Goal: Task Accomplishment & Management: Manage account settings

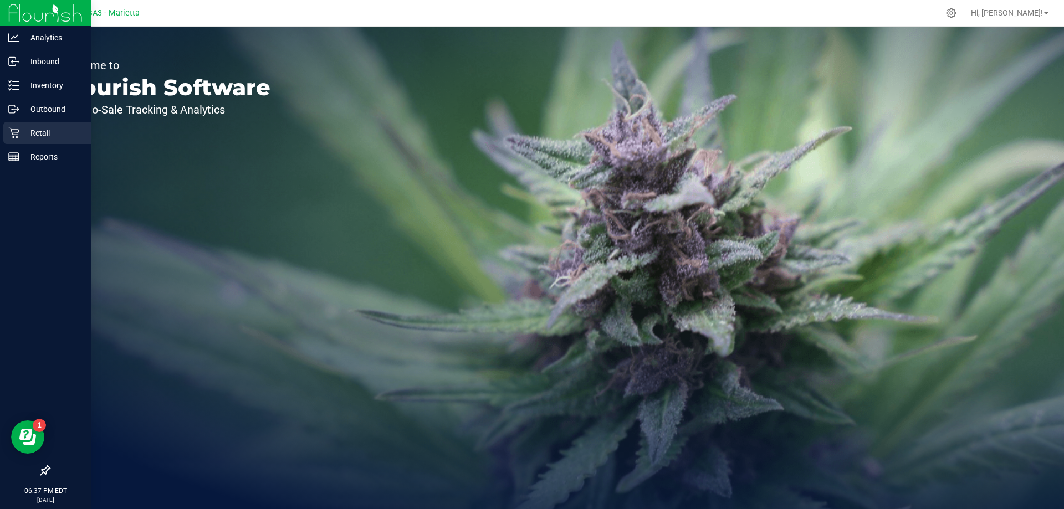
click at [18, 141] on div "Retail" at bounding box center [47, 133] width 88 height 22
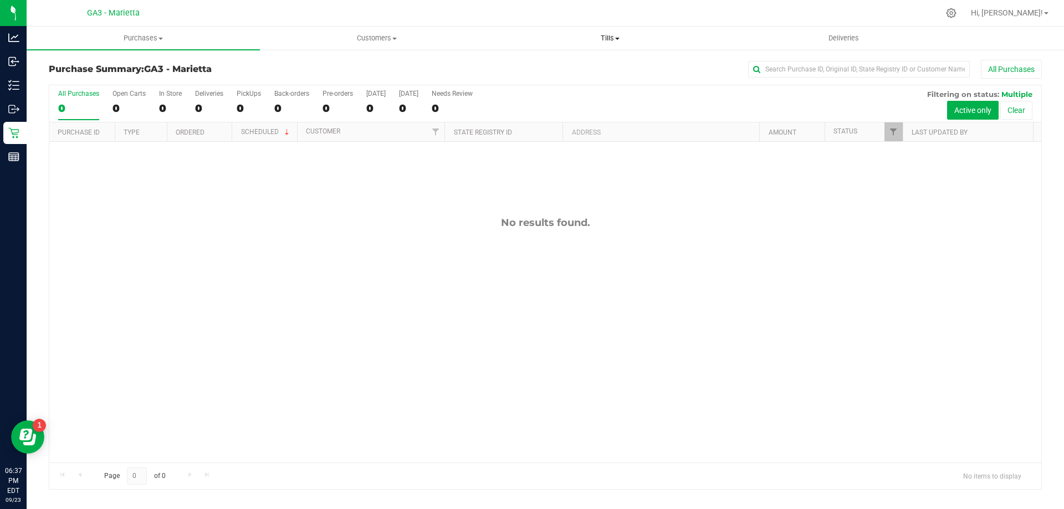
click at [595, 38] on span "Tills" at bounding box center [610, 38] width 232 height 10
click at [586, 64] on li "Manage tills" at bounding box center [609, 66] width 233 height 13
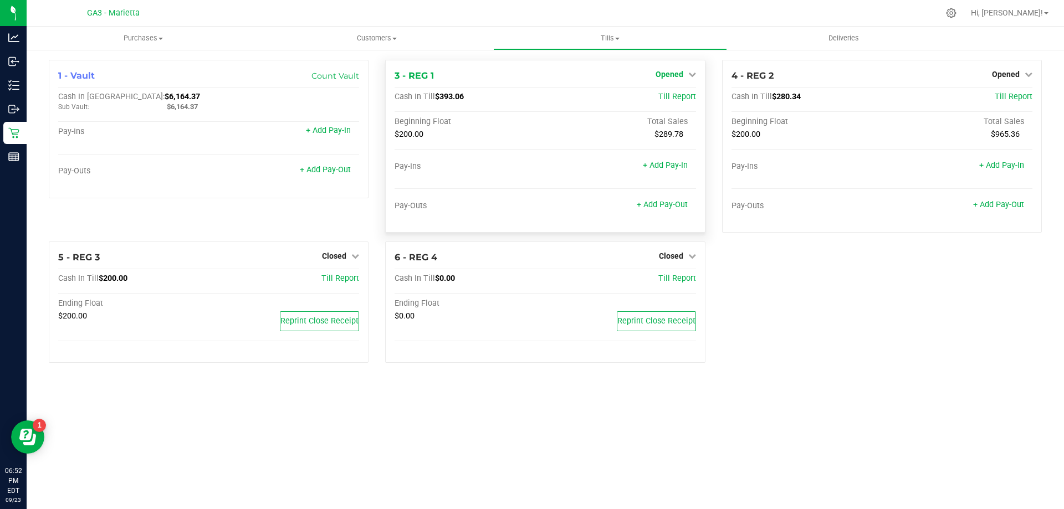
click at [662, 73] on span "Opened" at bounding box center [669, 74] width 28 height 9
click at [676, 101] on link "Close Till" at bounding box center [670, 97] width 30 height 9
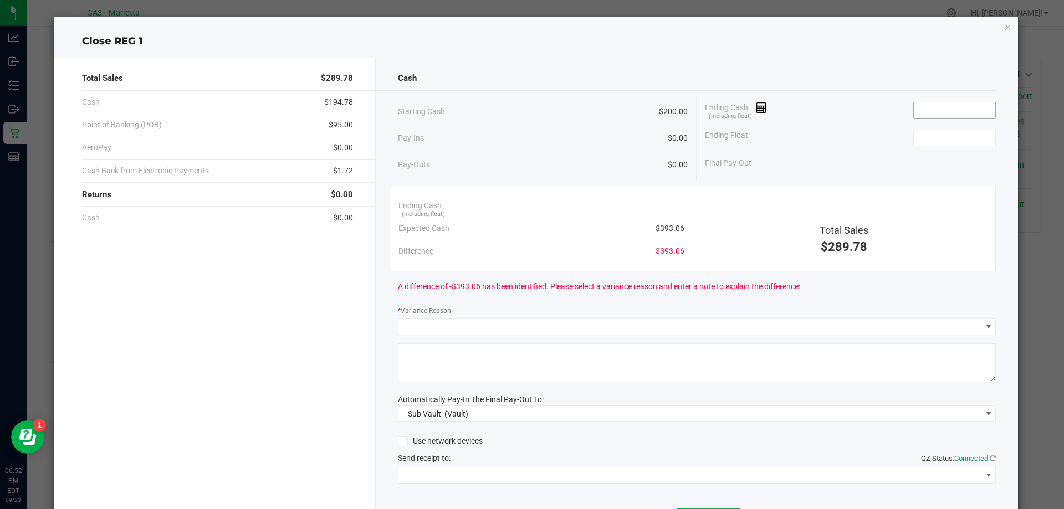
click at [967, 112] on input at bounding box center [953, 110] width 81 height 16
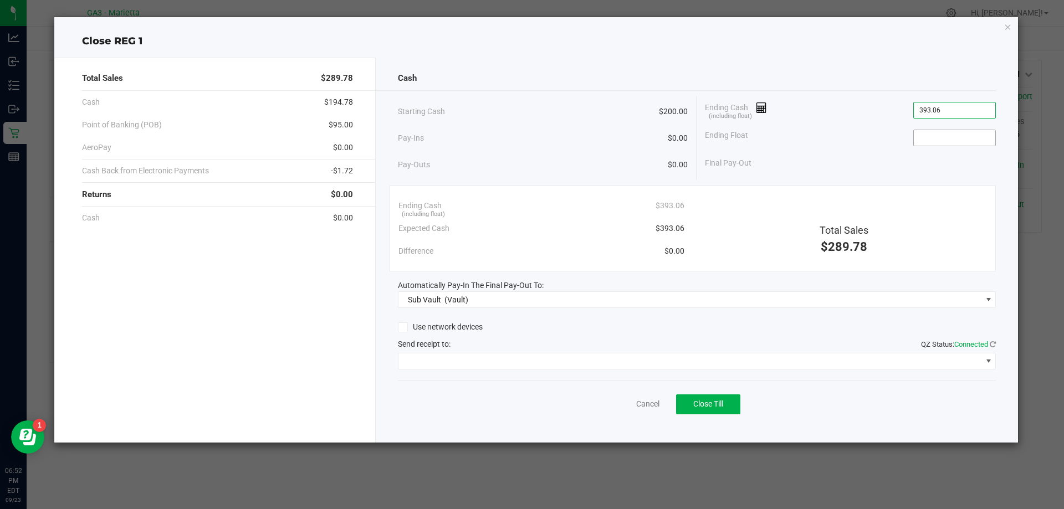
type input "$393.06"
click at [954, 146] on span at bounding box center [954, 138] width 83 height 17
click at [955, 142] on input at bounding box center [953, 138] width 81 height 16
type input "$200.00"
click at [403, 327] on icon at bounding box center [402, 327] width 7 height 0
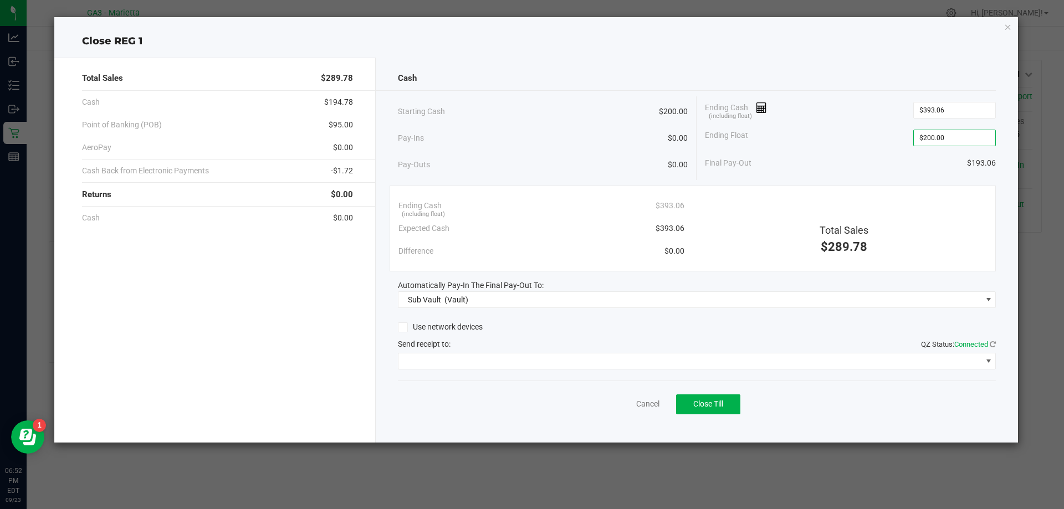
click at [0, 0] on input "Use network devices" at bounding box center [0, 0] width 0 height 0
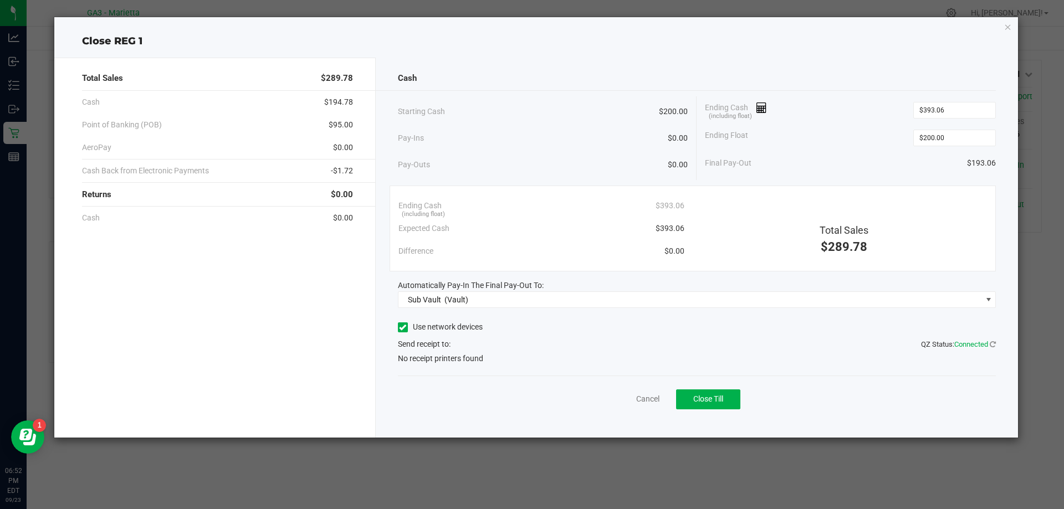
click at [403, 327] on icon at bounding box center [402, 327] width 7 height 0
click at [0, 0] on input "Use network devices" at bounding box center [0, 0] width 0 height 0
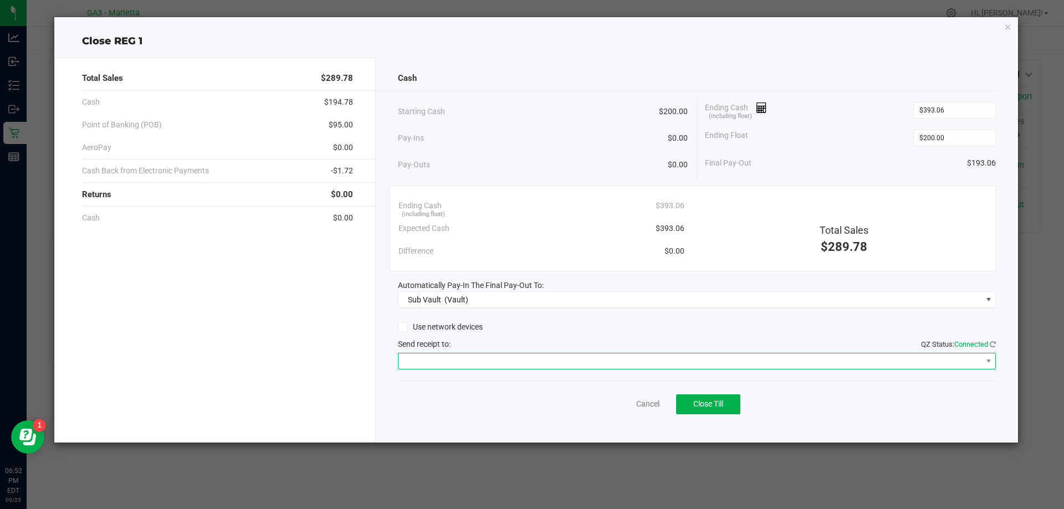
click at [424, 368] on span at bounding box center [689, 361] width 583 height 16
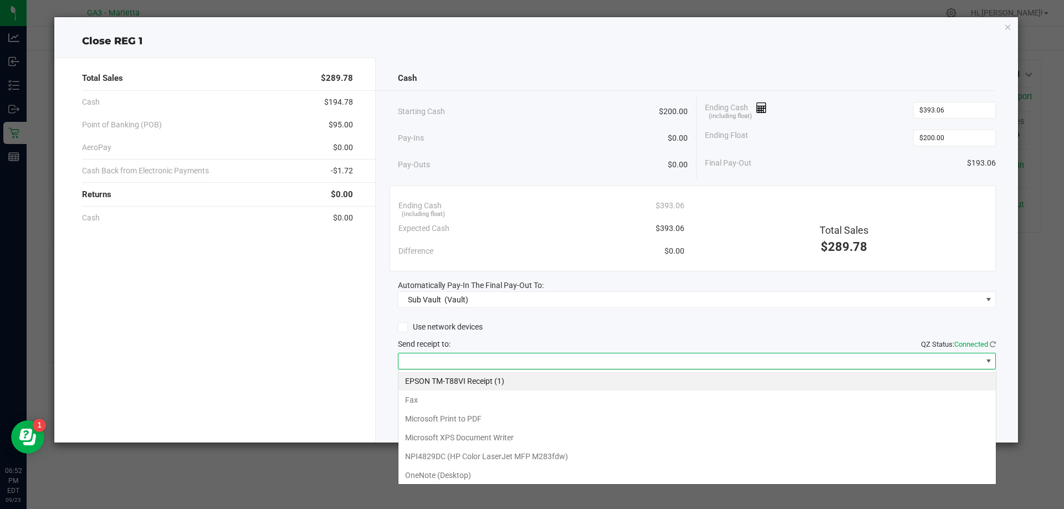
scroll to position [17, 598]
click at [440, 380] on \(1\) "EPSON TM-T88VI Receipt (1)" at bounding box center [696, 381] width 597 height 19
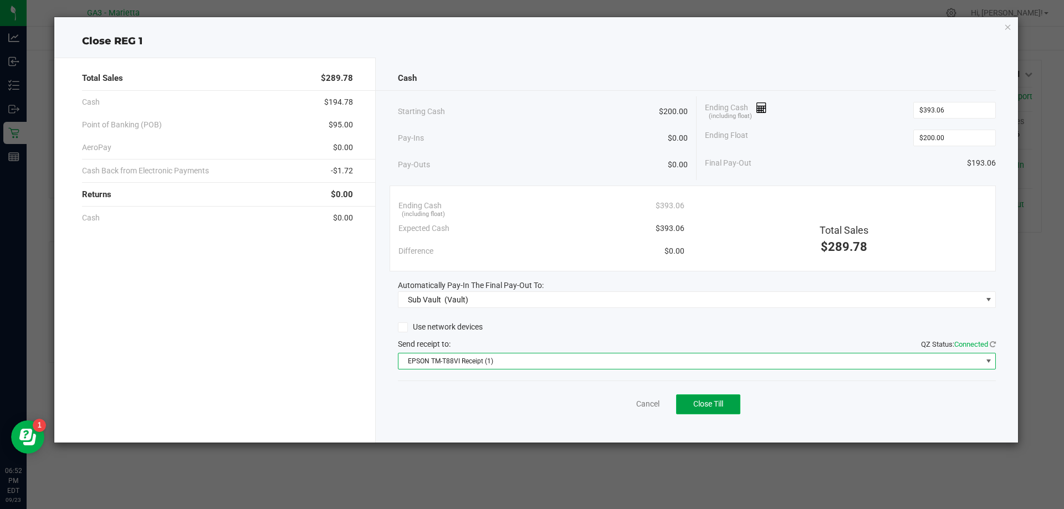
click at [706, 404] on span "Close Till" at bounding box center [708, 403] width 30 height 9
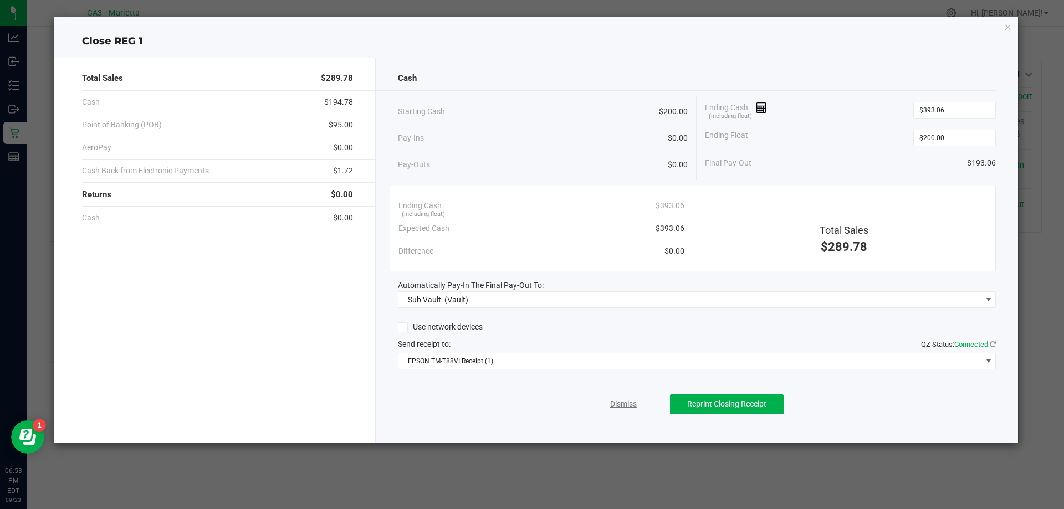
click at [619, 407] on link "Dismiss" at bounding box center [623, 404] width 27 height 12
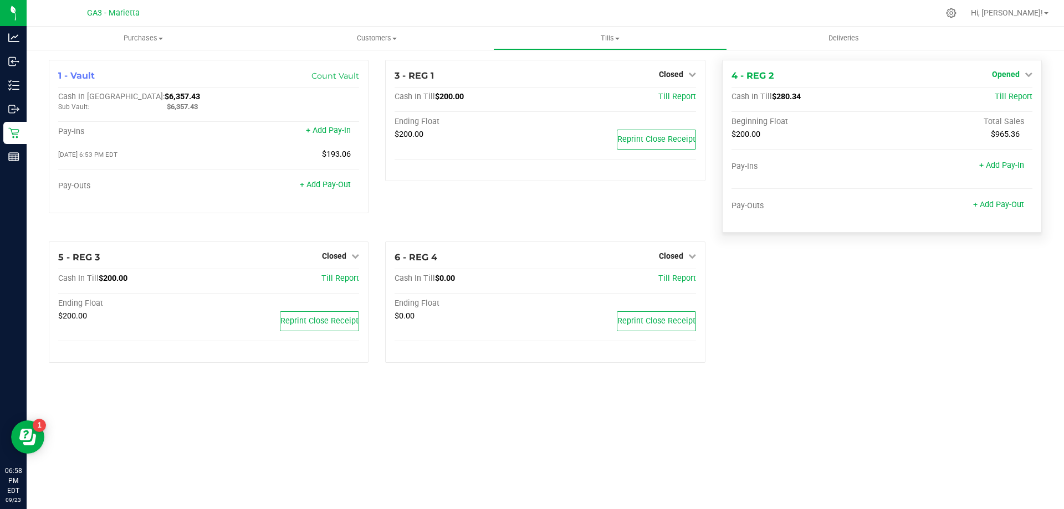
click at [999, 73] on span "Opened" at bounding box center [1006, 74] width 28 height 9
click at [997, 95] on link "Close Till" at bounding box center [1007, 97] width 30 height 9
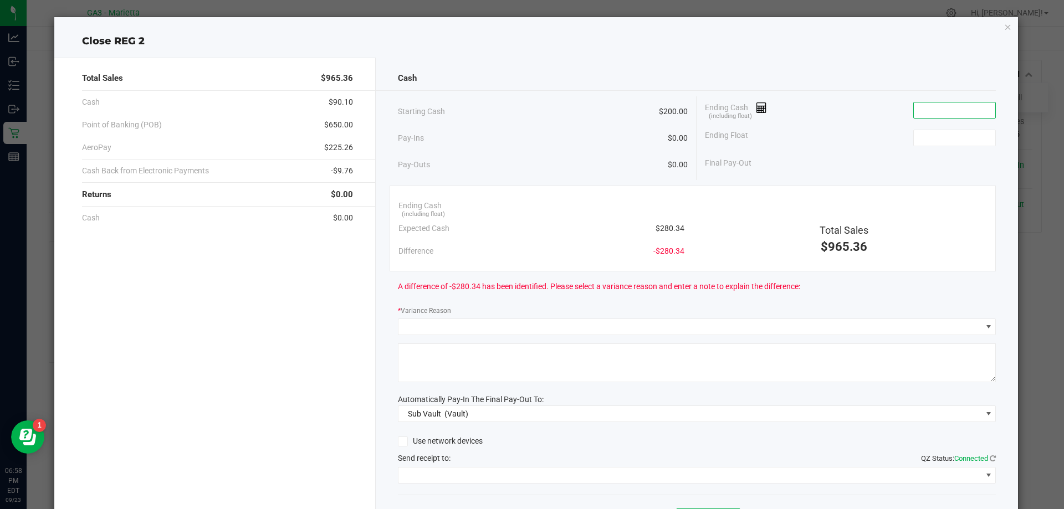
click at [928, 111] on input at bounding box center [953, 110] width 81 height 16
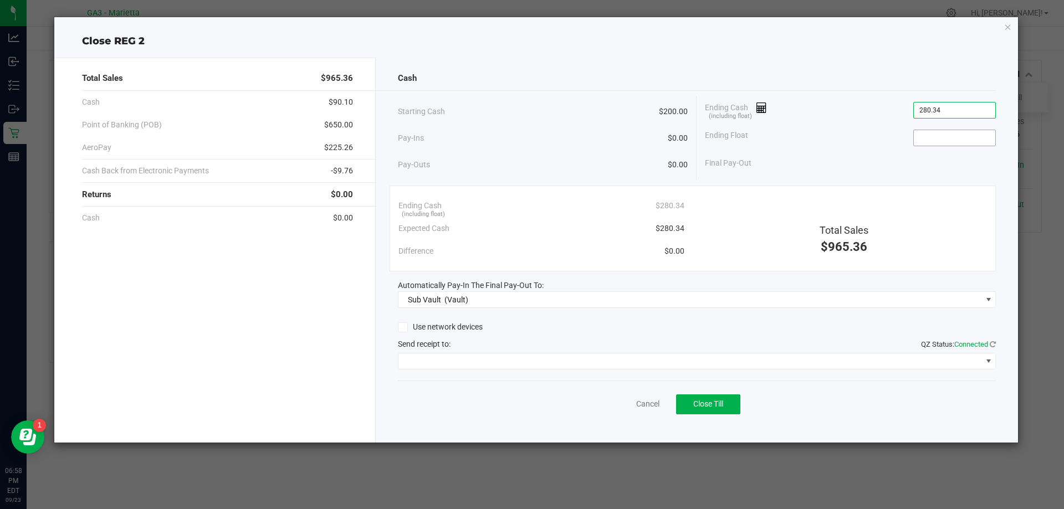
type input "$280.34"
click at [932, 141] on input at bounding box center [953, 138] width 81 height 16
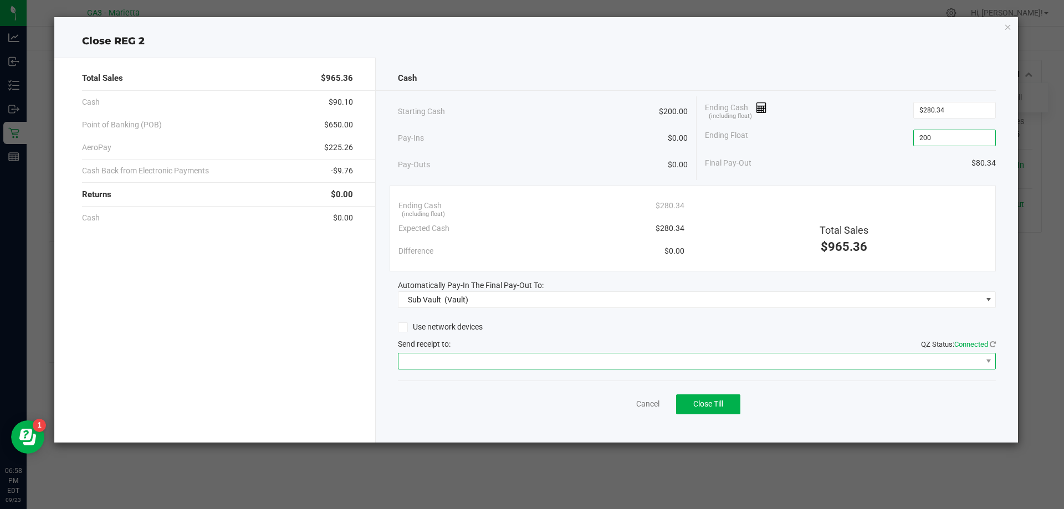
type input "$200.00"
click at [405, 362] on span at bounding box center [689, 361] width 583 height 16
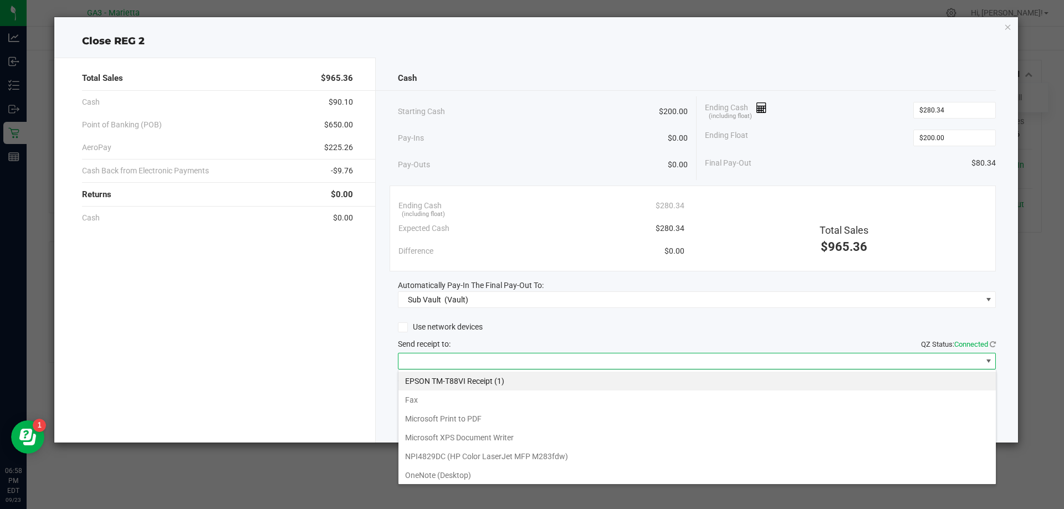
click at [440, 381] on \(1\) "EPSON TM-T88VI Receipt (1)" at bounding box center [696, 381] width 597 height 19
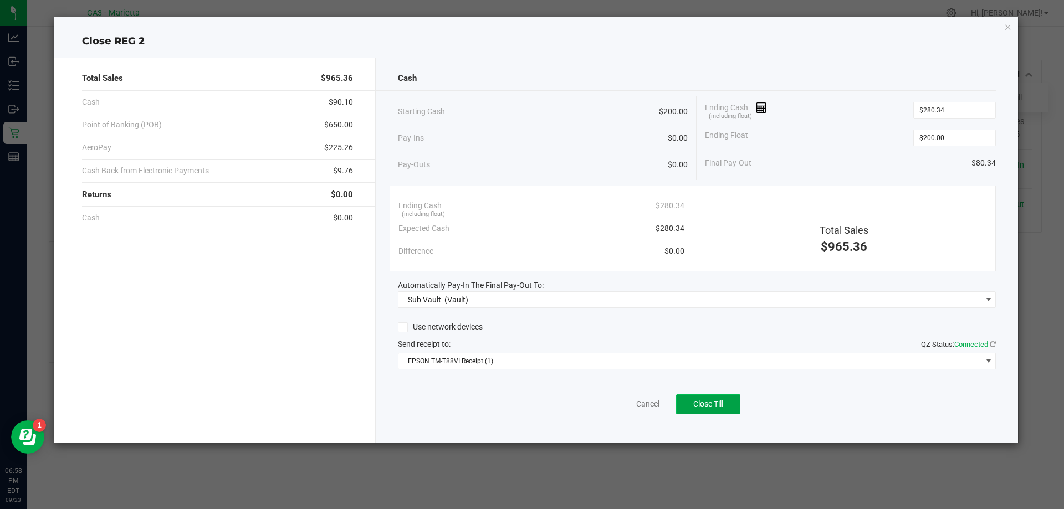
click at [706, 408] on span "Close Till" at bounding box center [708, 403] width 30 height 9
click at [622, 405] on link "Dismiss" at bounding box center [623, 404] width 27 height 12
